Goal: Task Accomplishment & Management: Use online tool/utility

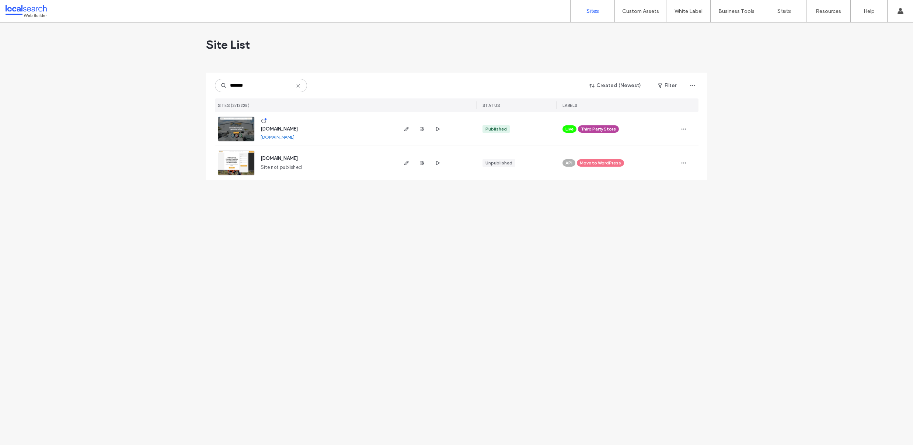
type input "*******"
click at [234, 126] on link at bounding box center [236, 129] width 37 height 25
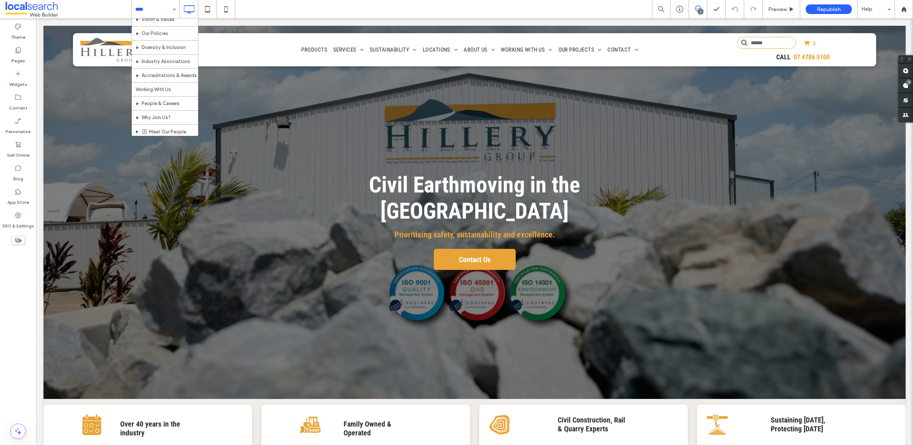
scroll to position [404, 0]
click at [16, 63] on label "Pages" at bounding box center [18, 59] width 14 height 10
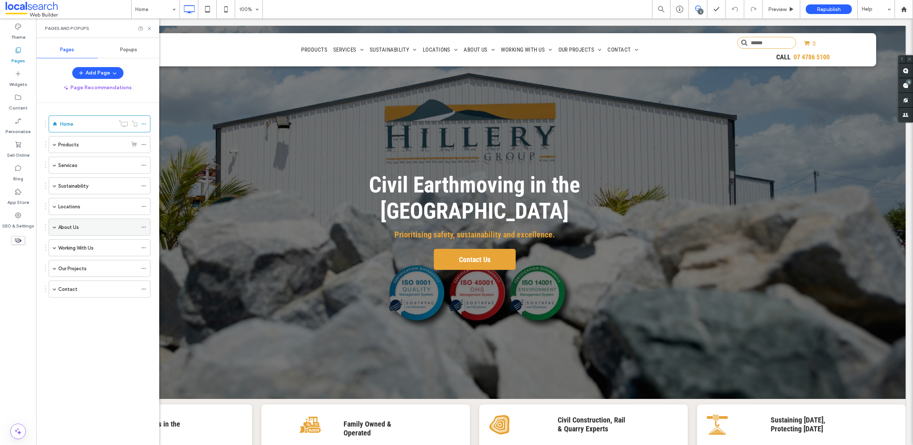
click at [70, 230] on label "About Us" at bounding box center [68, 227] width 21 height 13
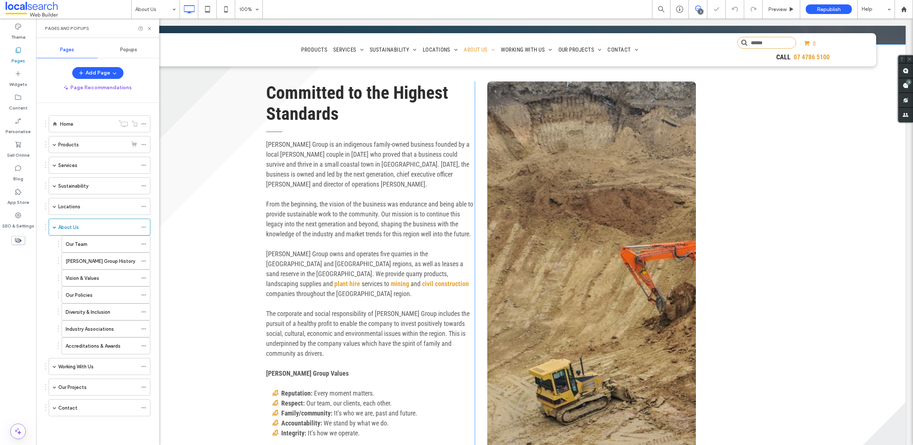
scroll to position [348, 0]
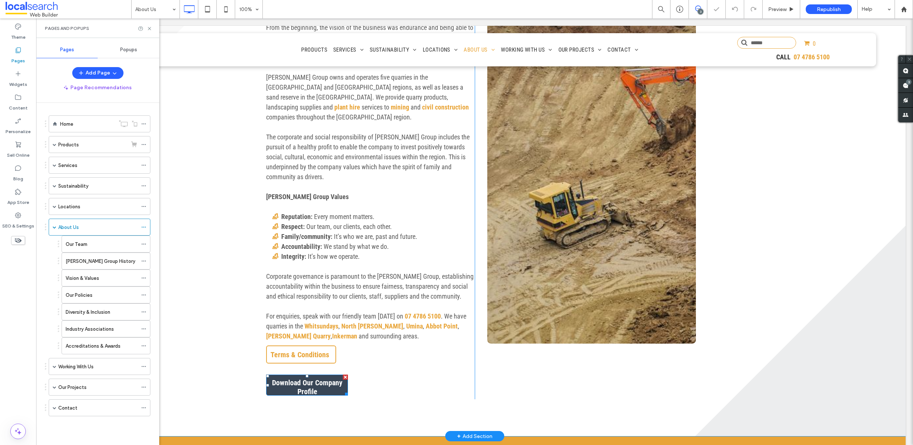
click at [328, 376] on span "Download Our Company Profile" at bounding box center [307, 387] width 80 height 25
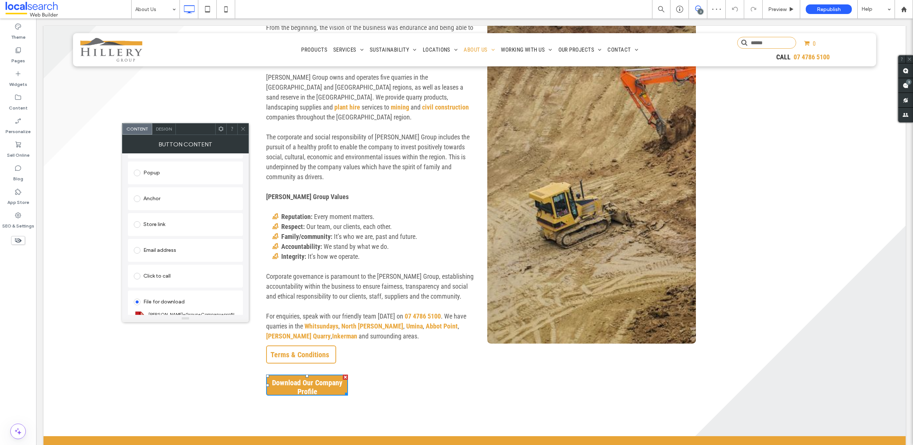
scroll to position [169, 0]
click at [153, 309] on div "Change file" at bounding box center [146, 309] width 24 height 6
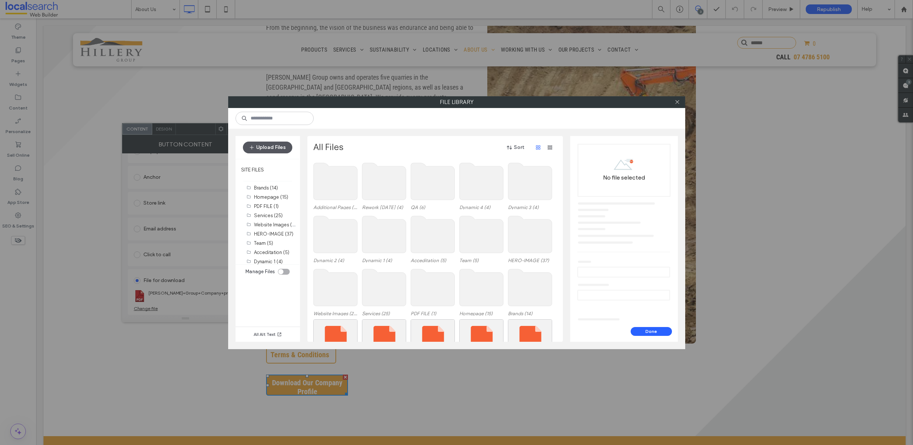
click at [258, 145] on button "Upload Files" at bounding box center [267, 148] width 49 height 12
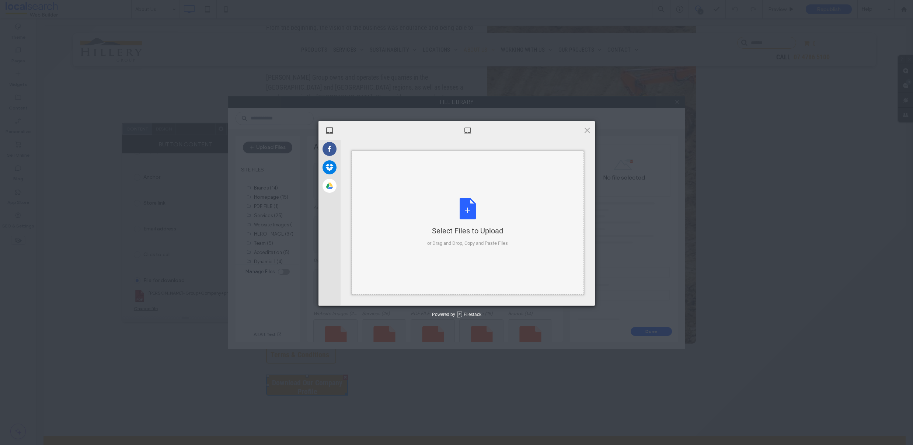
click at [468, 220] on div "Select Files to Upload or Drag and Drop, Copy and Paste Files" at bounding box center [467, 222] width 81 height 49
click at [570, 296] on span "Upload 1" at bounding box center [573, 296] width 14 height 6
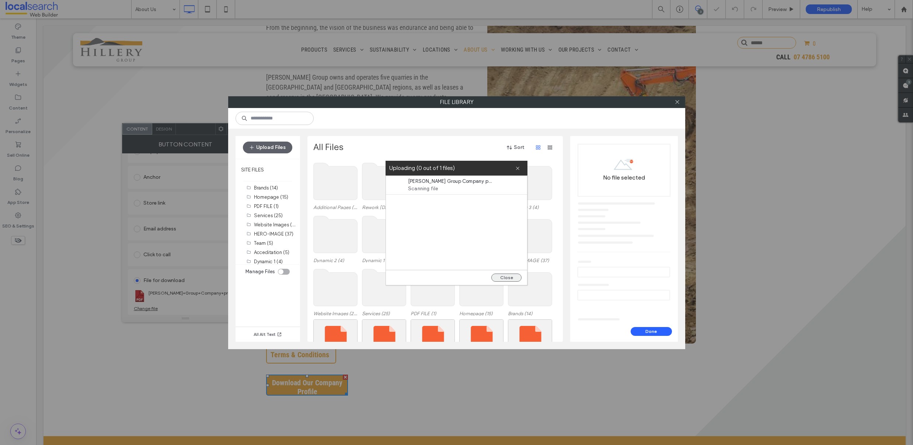
click at [504, 279] on button "Close" at bounding box center [506, 278] width 30 height 8
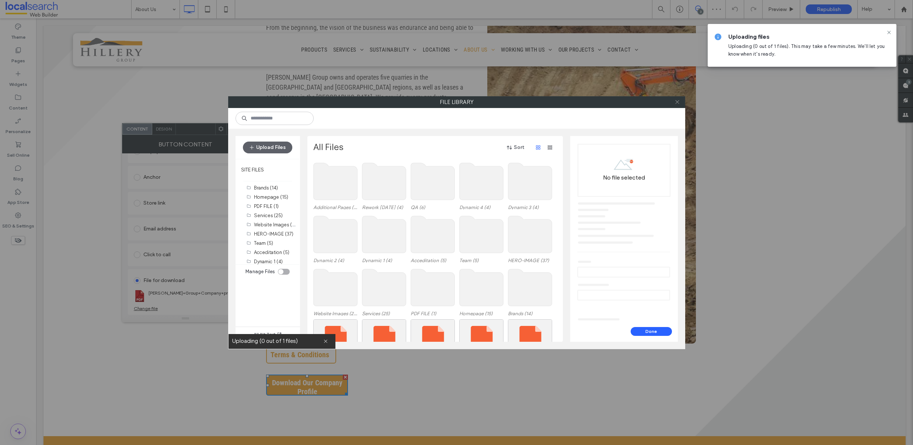
click at [679, 103] on icon at bounding box center [678, 102] width 6 height 6
